Goal: Task Accomplishment & Management: Manage account settings

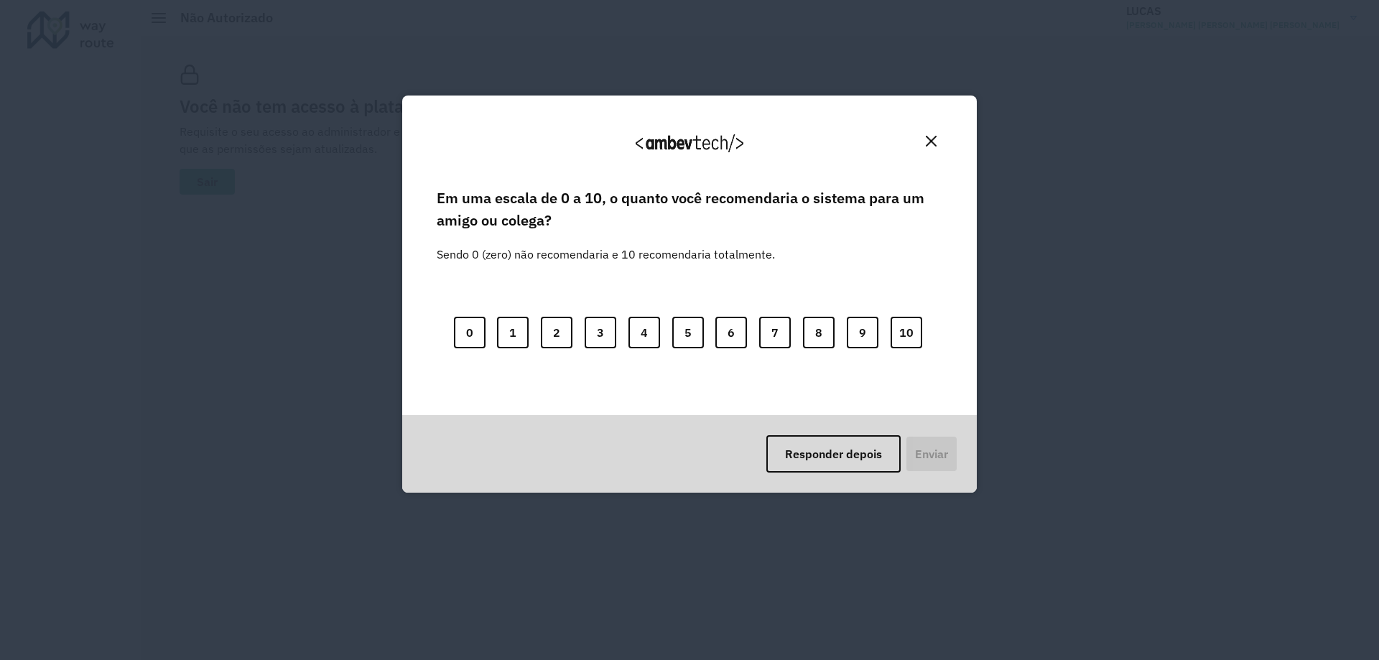
click at [913, 152] on div "Agradecemos seu feedback!" at bounding box center [689, 149] width 540 height 73
click at [921, 148] on button "Close" at bounding box center [931, 141] width 22 height 22
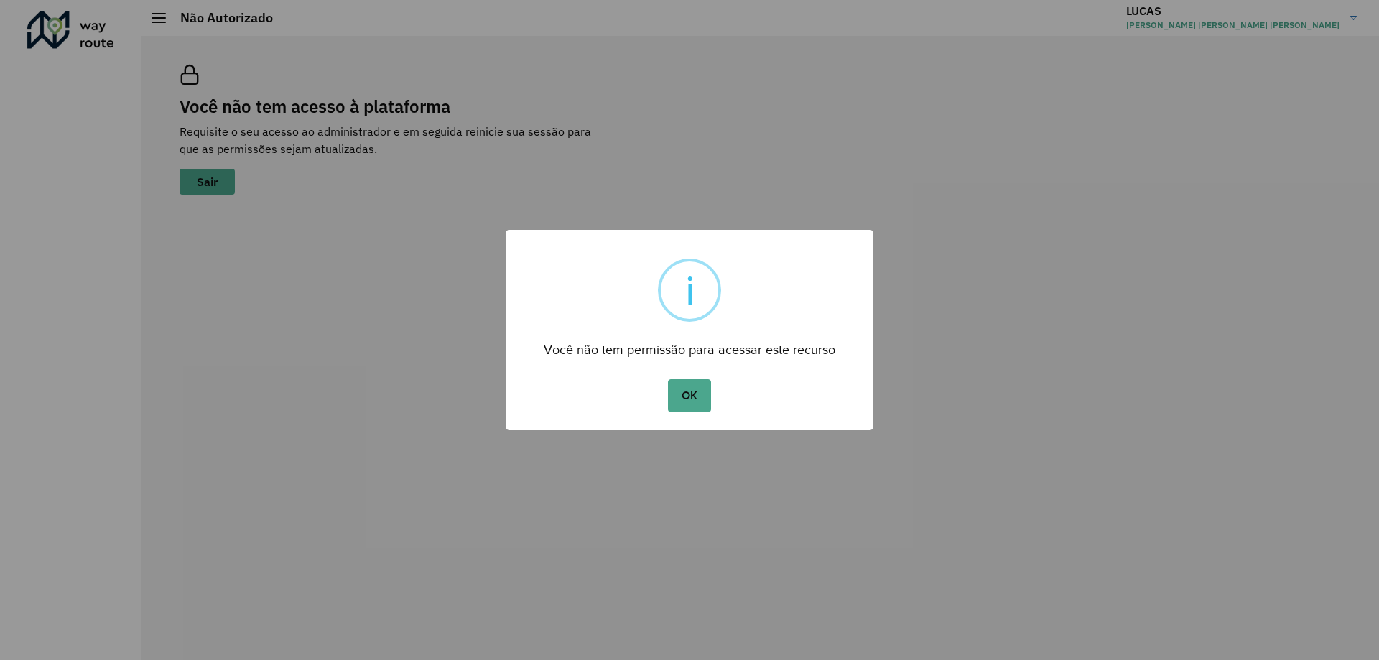
click at [925, 146] on div "× i Você não tem permissão para acessar este recurso OK No Cancel" at bounding box center [689, 330] width 1379 height 660
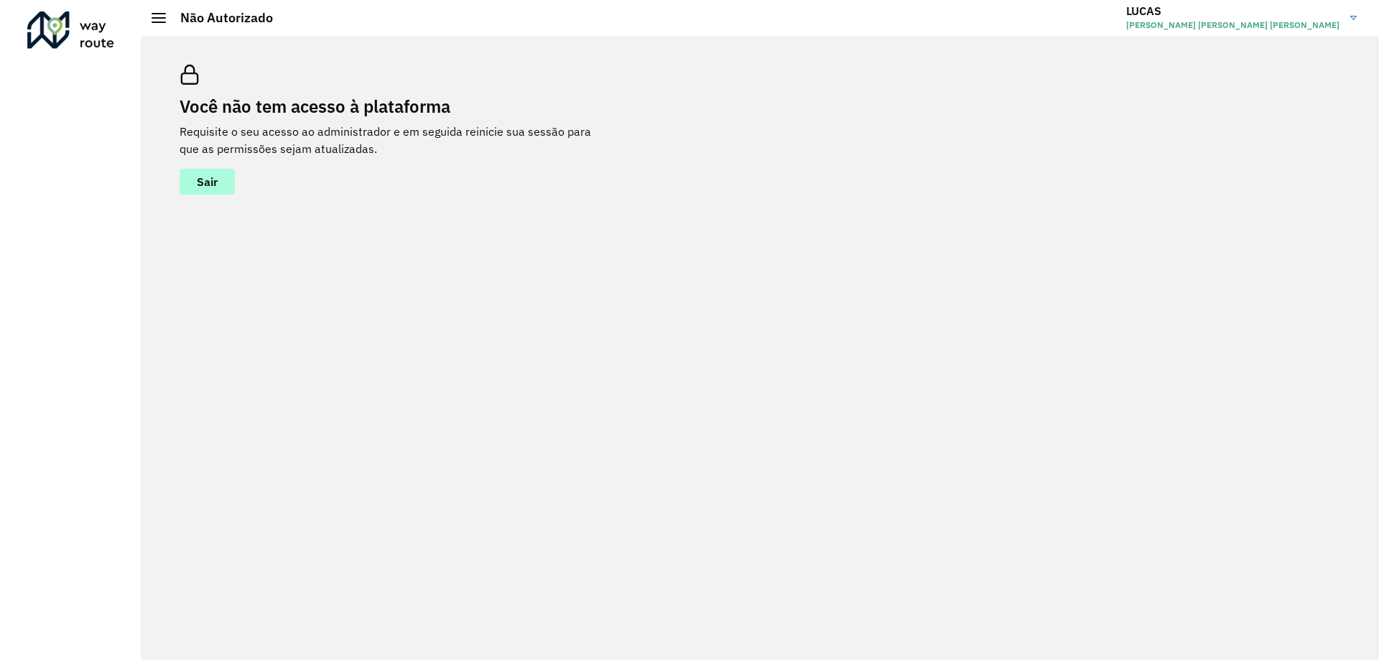
click at [210, 180] on span "Sair" at bounding box center [207, 181] width 21 height 11
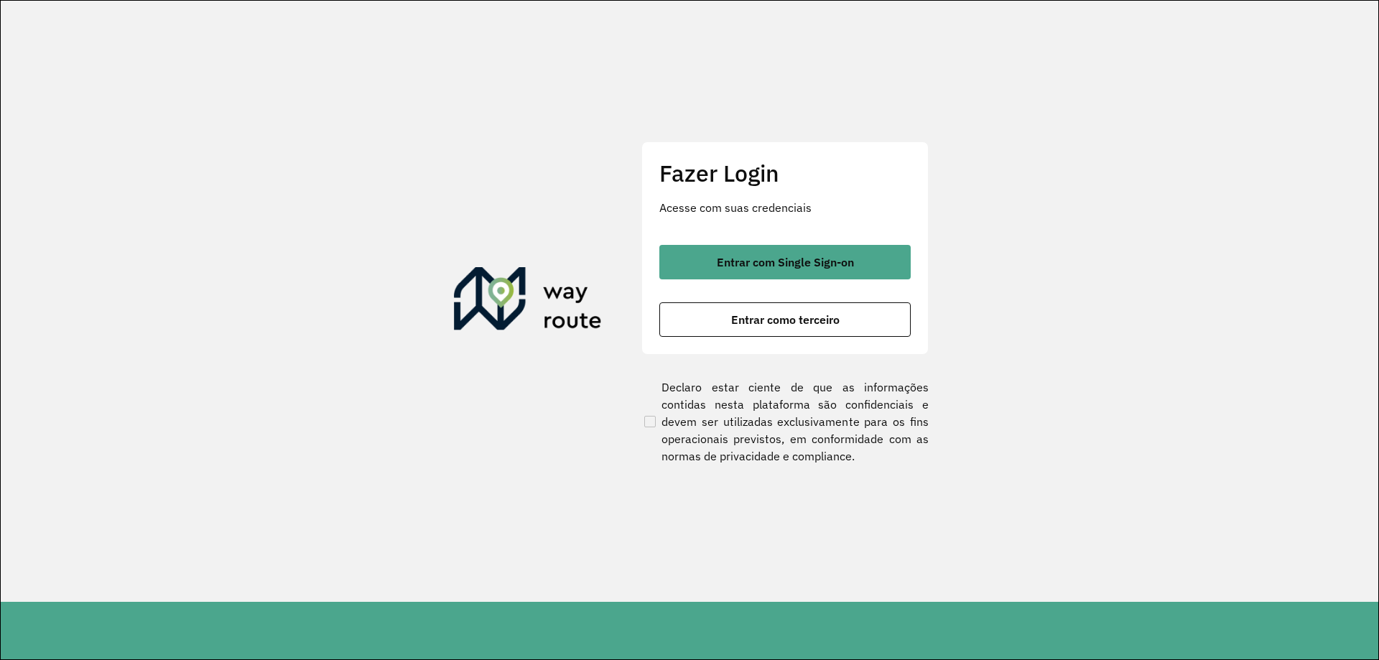
click at [1015, 131] on section "Fazer Login Acesse com suas credenciais Entrar com Single Sign-on Entrar como t…" at bounding box center [689, 301] width 1377 height 601
